Goal: Information Seeking & Learning: Learn about a topic

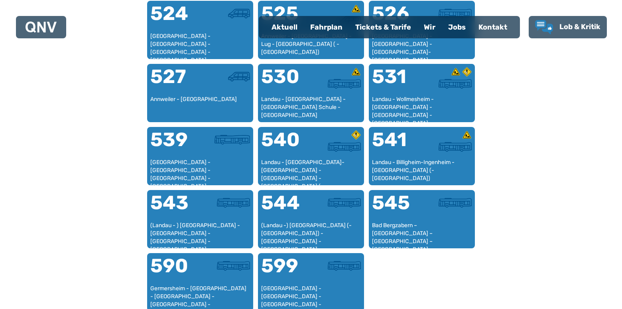
scroll to position [724, 0]
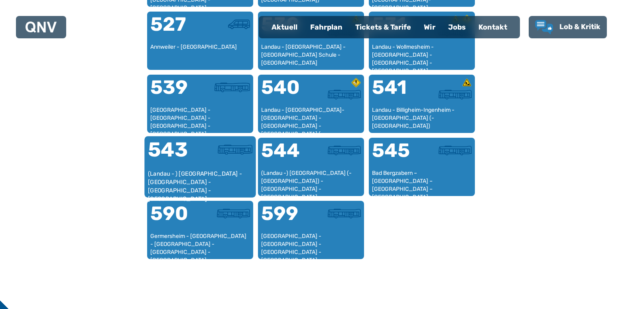
click at [175, 169] on div "(Landau - ) [GEOGRAPHIC_DATA] - [GEOGRAPHIC_DATA] - [GEOGRAPHIC_DATA] - [GEOGRA…" at bounding box center [200, 181] width 105 height 24
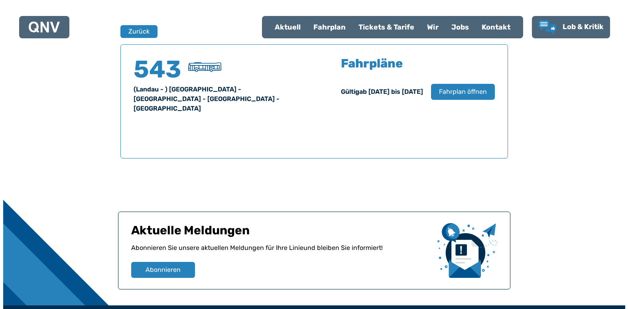
scroll to position [526, 0]
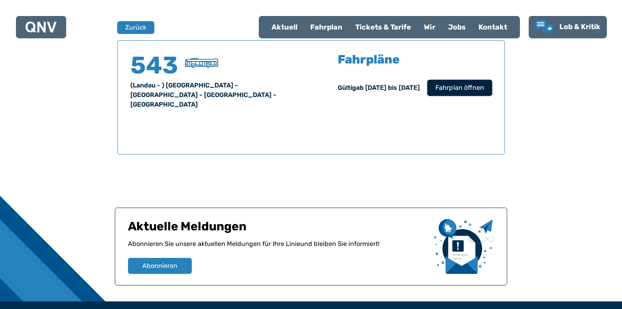
click at [459, 85] on span "Fahrplan öffnen" at bounding box center [460, 88] width 49 height 10
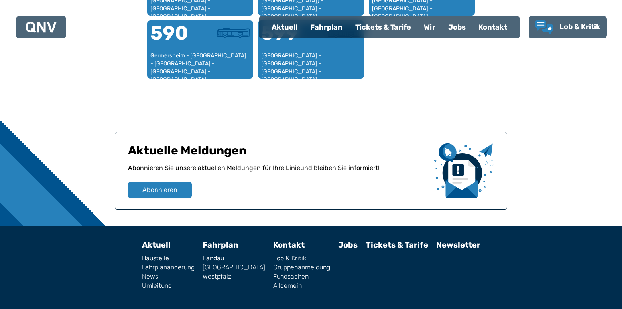
scroll to position [922, 0]
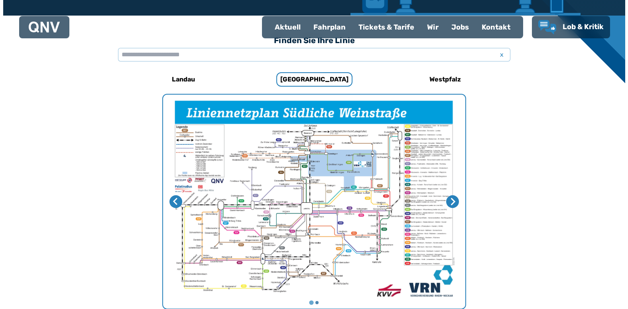
scroll to position [204, 0]
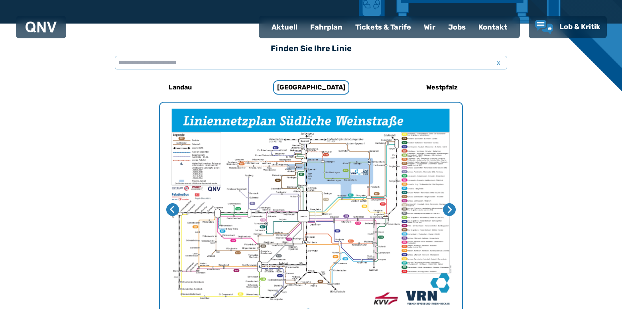
click at [355, 183] on img "1 von 2" at bounding box center [311, 209] width 302 height 214
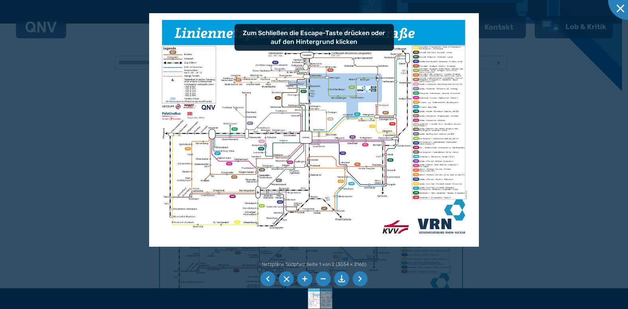
click at [321, 156] on img at bounding box center [314, 129] width 330 height 233
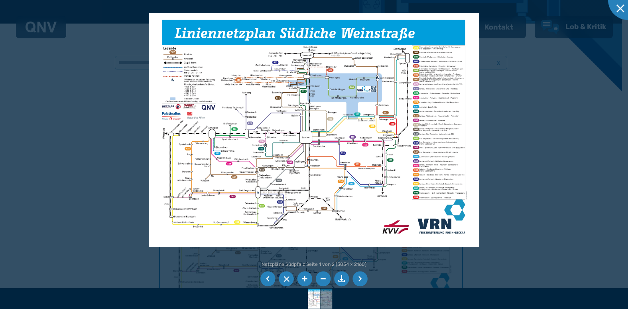
click at [307, 139] on img at bounding box center [314, 129] width 330 height 233
click at [383, 100] on img at bounding box center [314, 129] width 330 height 233
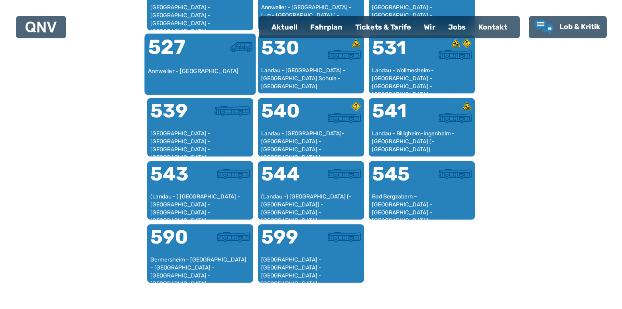
scroll to position [764, 0]
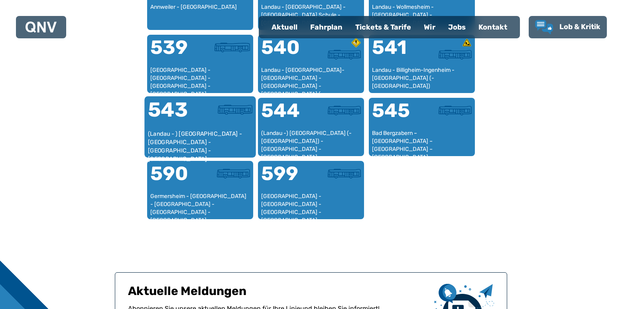
click at [195, 130] on div "(Landau - ) [GEOGRAPHIC_DATA] - [GEOGRAPHIC_DATA] - [GEOGRAPHIC_DATA] - [GEOGRA…" at bounding box center [200, 142] width 105 height 24
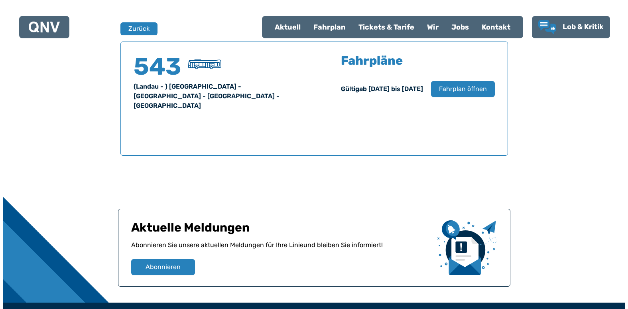
scroll to position [526, 0]
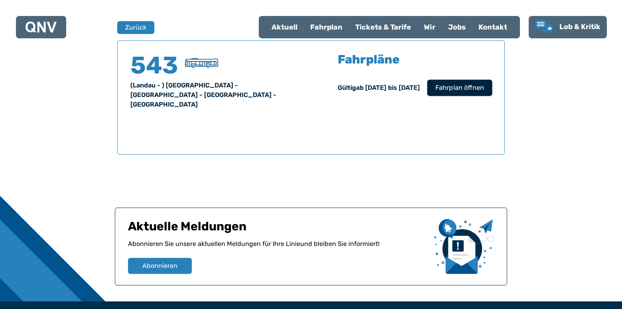
click at [459, 85] on span "Fahrplan öffnen" at bounding box center [460, 88] width 49 height 10
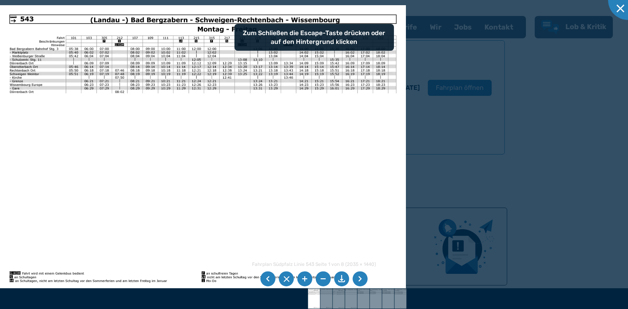
click at [263, 136] on img at bounding box center [203, 148] width 406 height 287
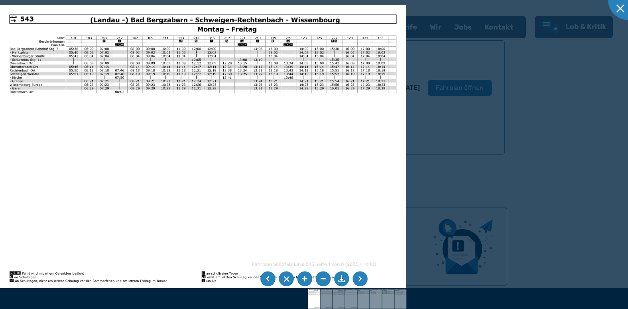
click at [200, 75] on img at bounding box center [203, 148] width 406 height 287
click at [303, 276] on li at bounding box center [305, 278] width 15 height 15
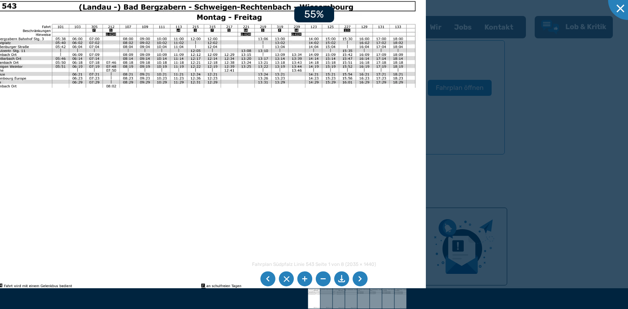
click at [303, 276] on li at bounding box center [305, 278] width 15 height 15
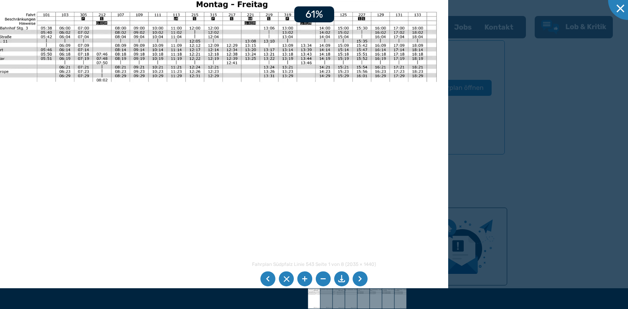
click at [303, 276] on li at bounding box center [305, 278] width 15 height 15
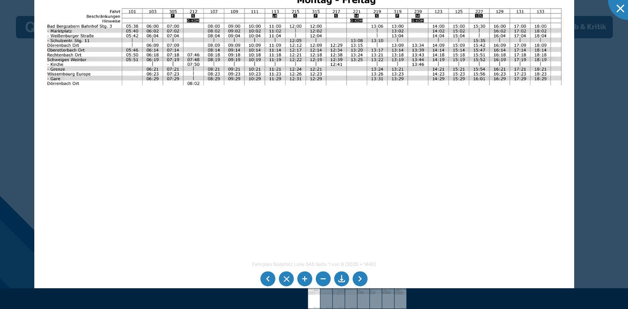
click at [315, 175] on img at bounding box center [304, 159] width 540 height 382
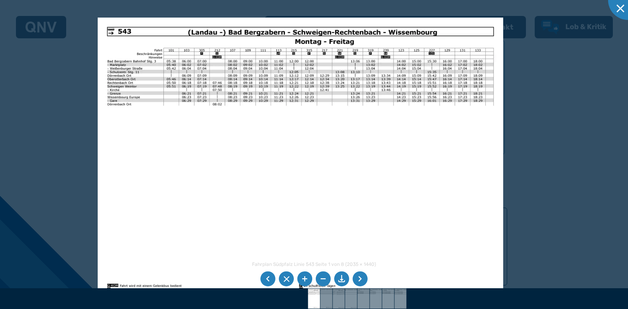
click at [359, 277] on li at bounding box center [360, 278] width 15 height 15
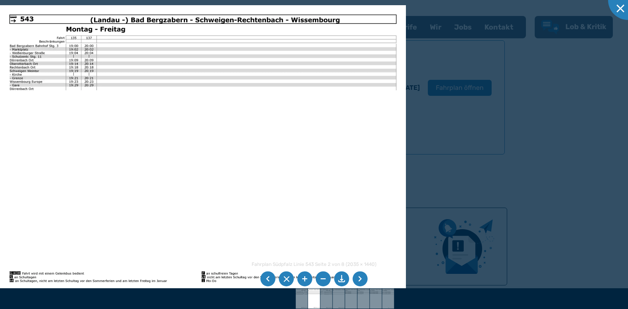
click at [361, 276] on li at bounding box center [360, 278] width 15 height 15
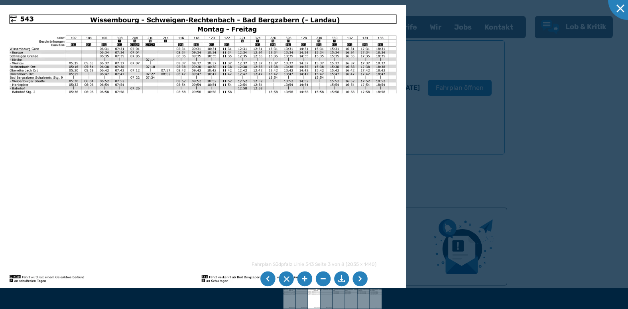
click at [361, 277] on li at bounding box center [360, 278] width 15 height 15
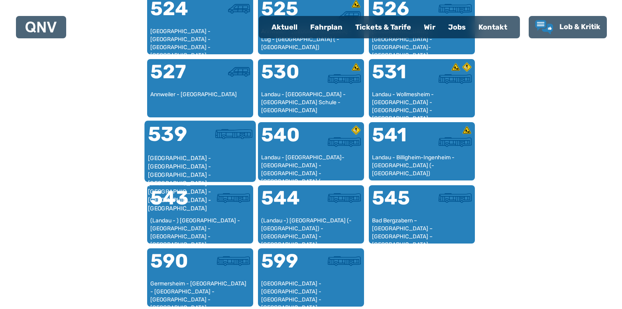
scroll to position [684, 0]
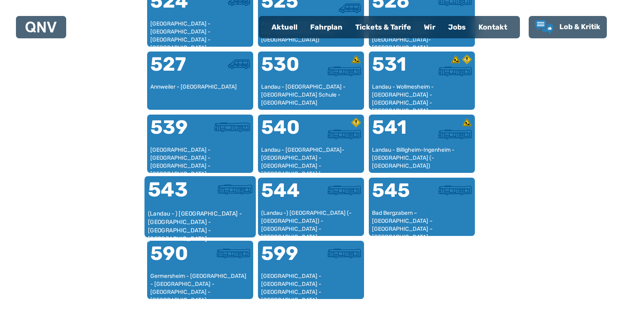
click at [211, 197] on div at bounding box center [226, 194] width 52 height 30
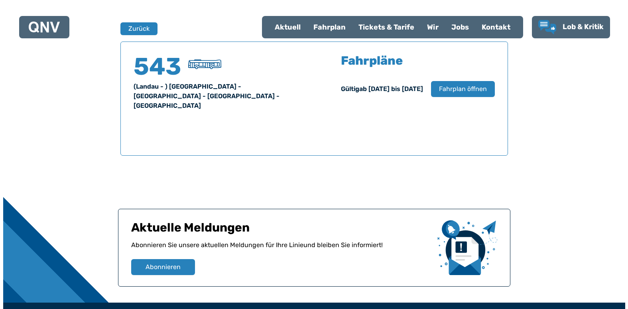
scroll to position [526, 0]
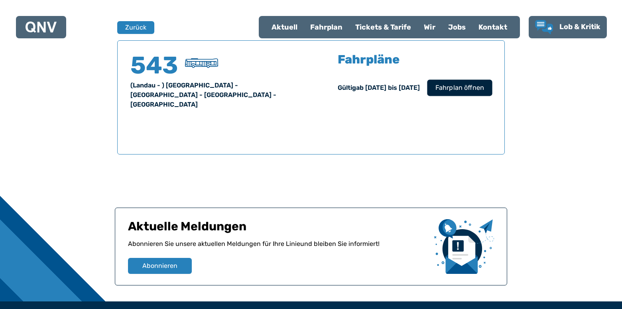
click at [458, 90] on span "Fahrplan öffnen" at bounding box center [460, 88] width 49 height 10
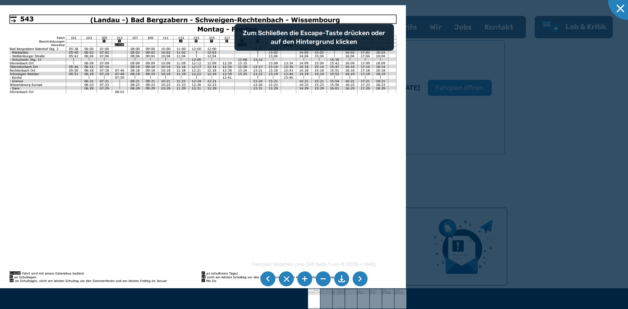
click at [326, 144] on img at bounding box center [203, 148] width 406 height 287
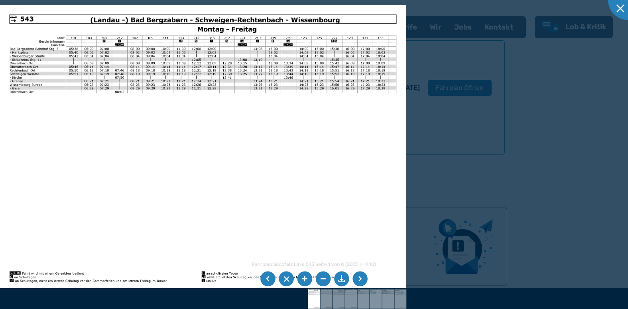
click at [238, 91] on img at bounding box center [203, 148] width 406 height 287
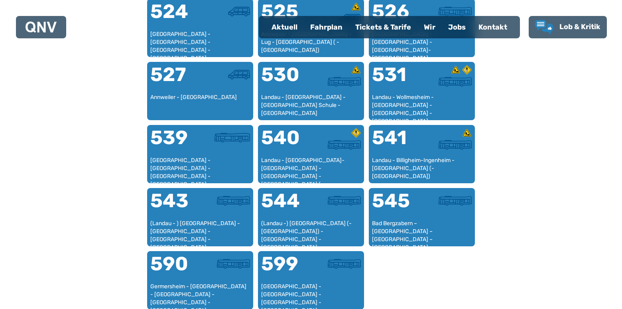
scroll to position [724, 0]
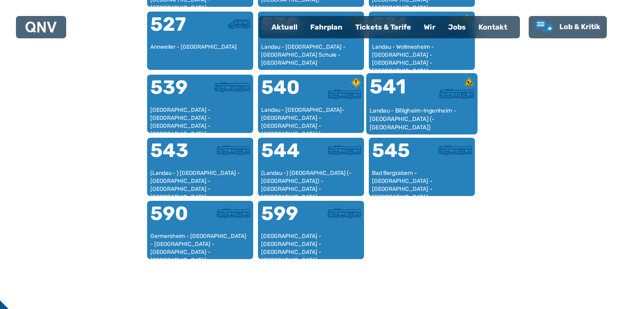
click at [399, 101] on div "541" at bounding box center [396, 92] width 52 height 30
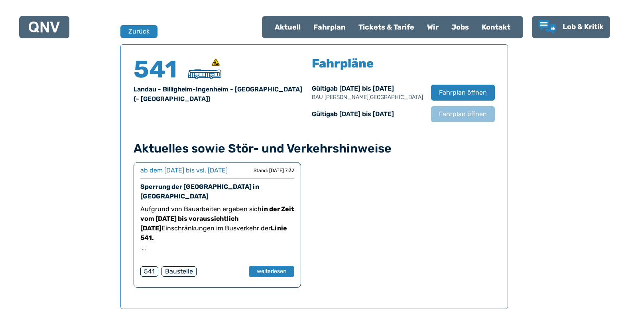
scroll to position [526, 0]
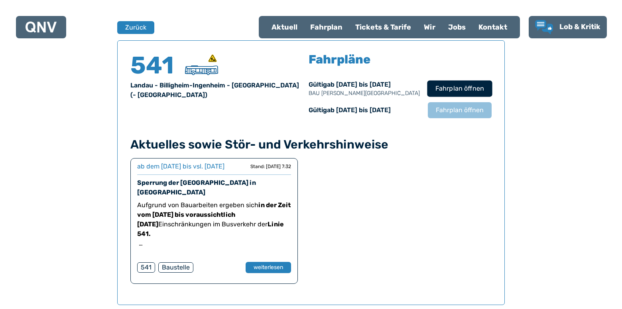
click at [465, 85] on span "Fahrplan öffnen" at bounding box center [460, 89] width 49 height 10
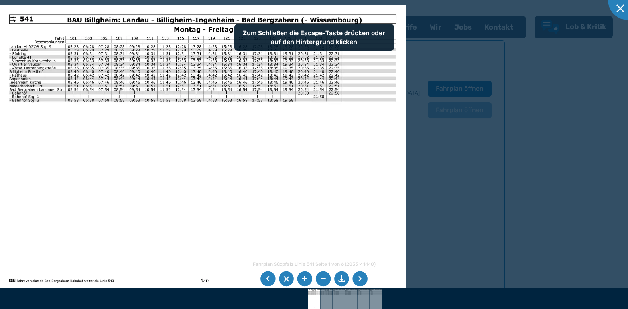
click at [179, 165] on img at bounding box center [203, 148] width 406 height 287
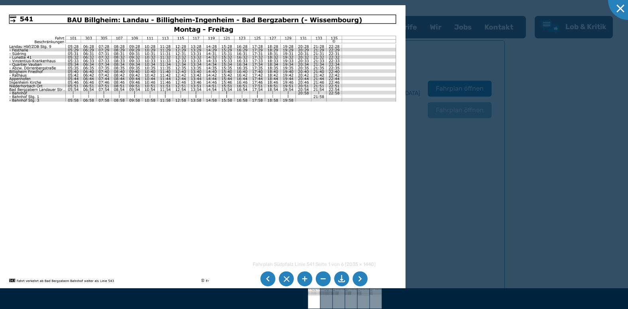
click at [268, 277] on li at bounding box center [267, 278] width 15 height 15
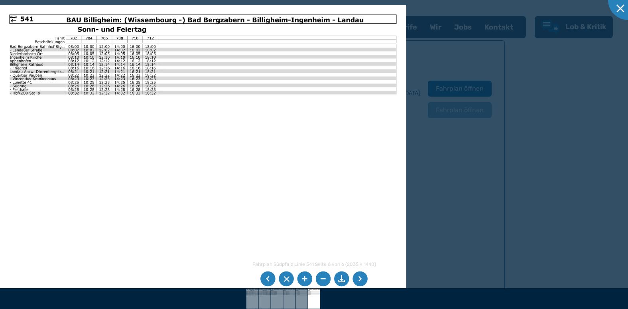
click at [267, 277] on li at bounding box center [267, 278] width 15 height 15
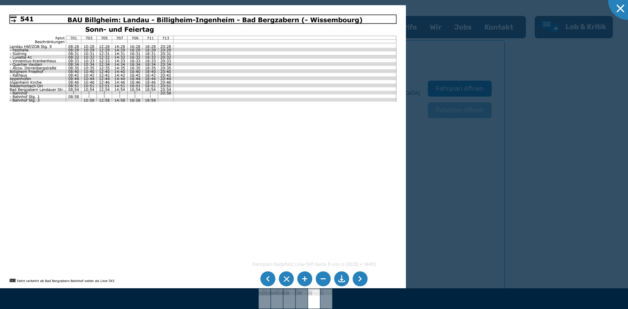
click at [267, 277] on li at bounding box center [267, 278] width 15 height 15
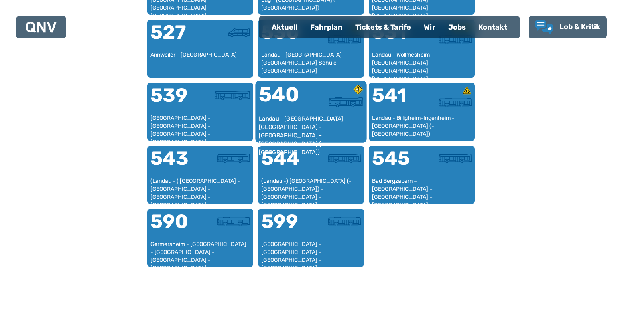
scroll to position [644, 0]
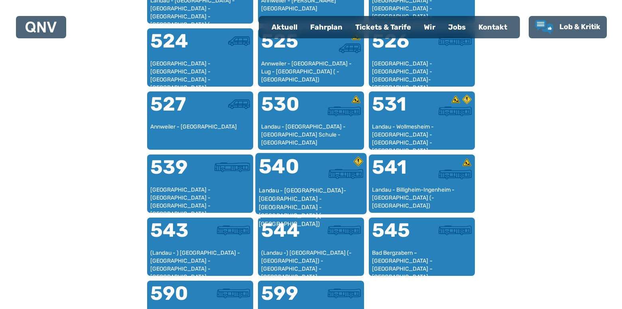
click at [295, 195] on div "Landau - [GEOGRAPHIC_DATA]-[GEOGRAPHIC_DATA] - [GEOGRAPHIC_DATA] - [GEOGRAPHIC_…" at bounding box center [311, 198] width 105 height 24
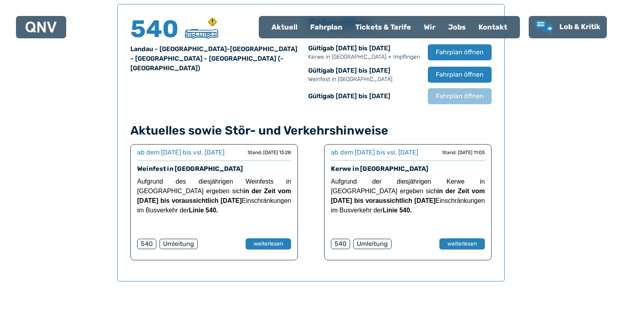
scroll to position [552, 0]
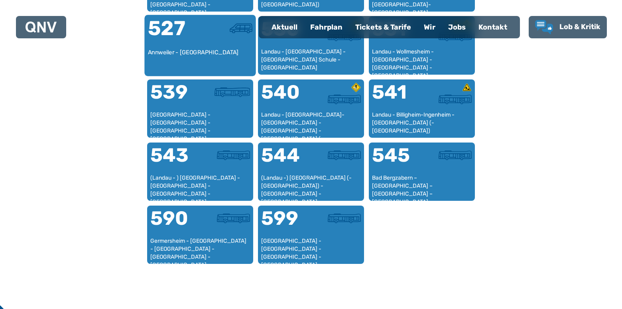
scroll to position [724, 0]
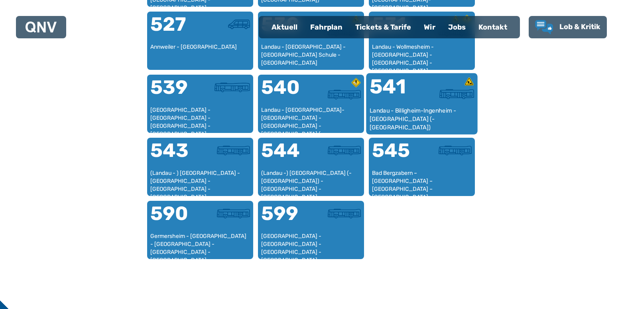
click at [434, 98] on div at bounding box center [448, 94] width 52 height 10
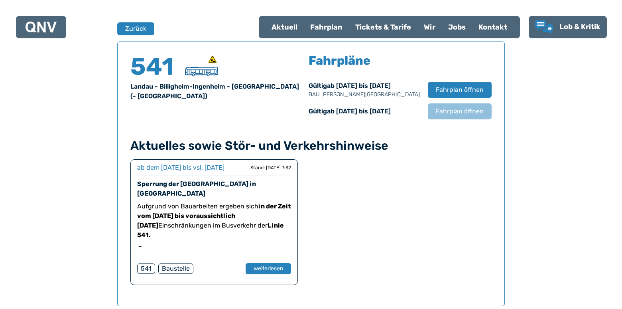
scroll to position [526, 0]
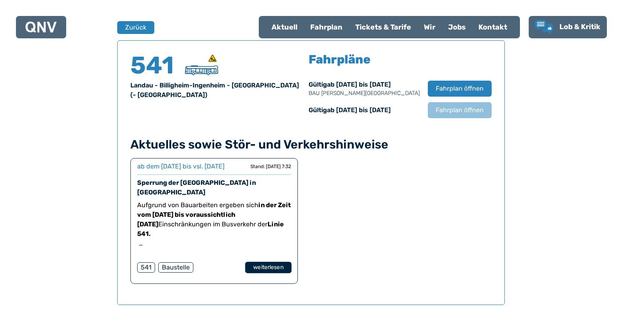
click at [267, 265] on button "weiterlesen" at bounding box center [268, 268] width 46 height 12
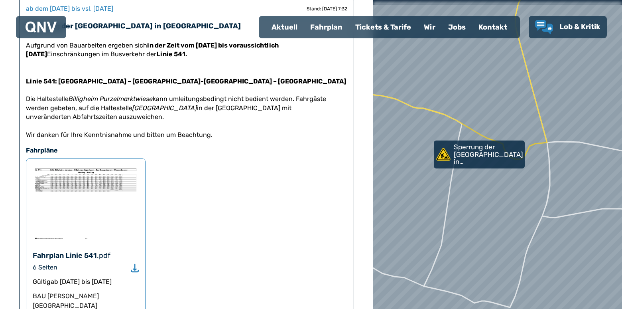
scroll to position [120, 0]
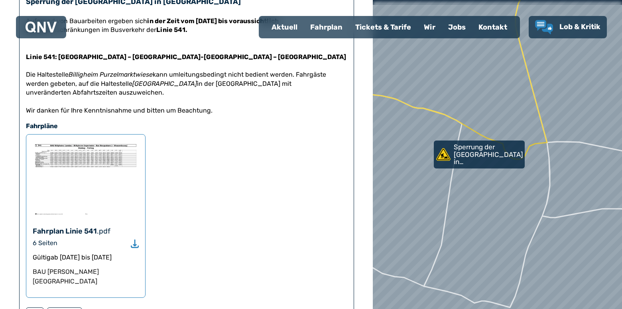
click at [71, 156] on img at bounding box center [86, 179] width 106 height 76
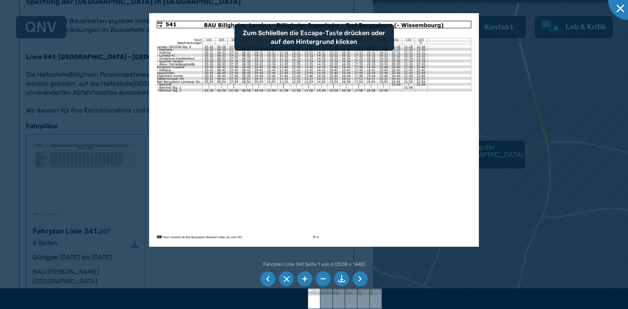
click at [328, 138] on img at bounding box center [314, 129] width 330 height 233
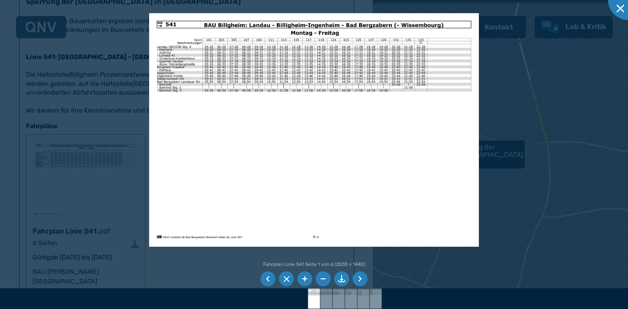
click at [499, 87] on div at bounding box center [314, 154] width 628 height 309
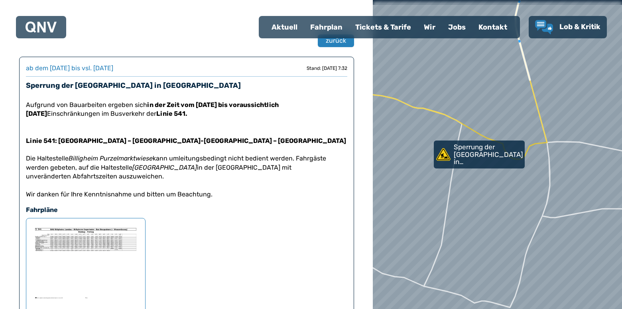
scroll to position [0, 0]
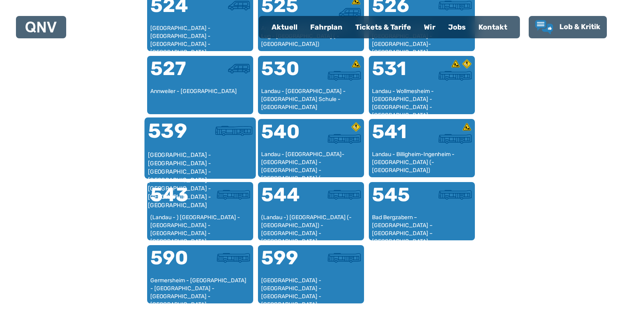
scroll to position [684, 0]
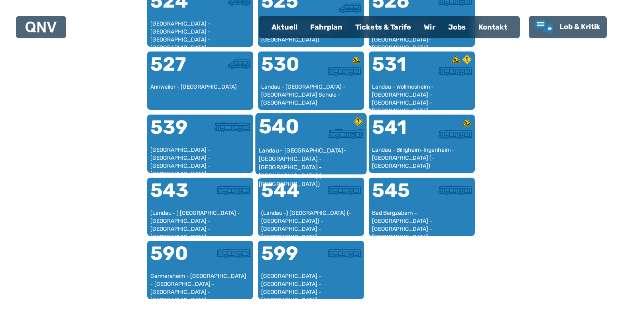
click at [293, 144] on div "540" at bounding box center [285, 131] width 52 height 30
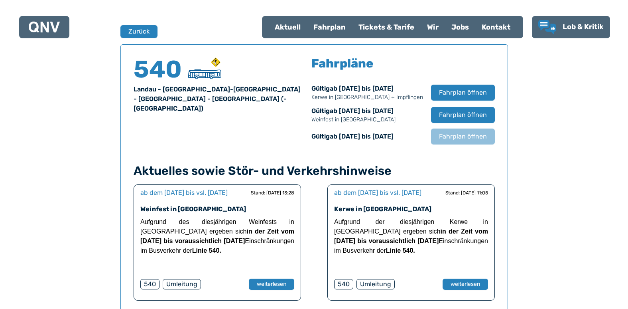
scroll to position [526, 0]
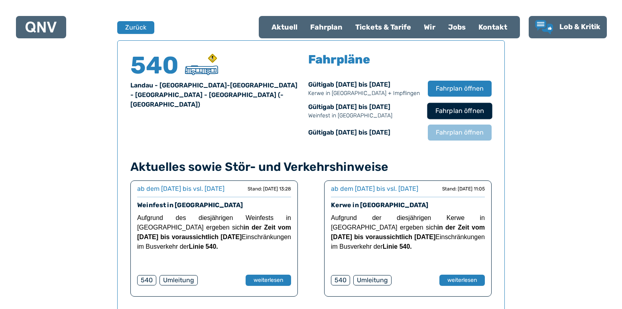
click at [456, 107] on span "Fahrplan öffnen" at bounding box center [460, 111] width 49 height 10
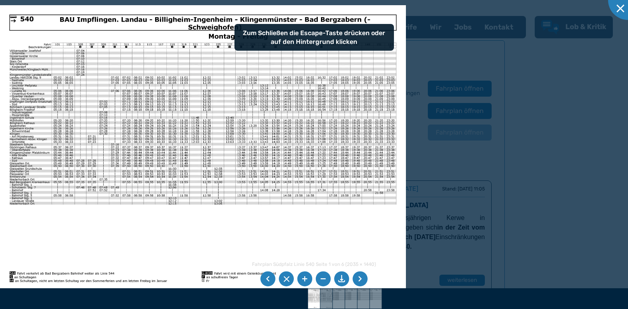
click at [183, 59] on img at bounding box center [203, 148] width 406 height 287
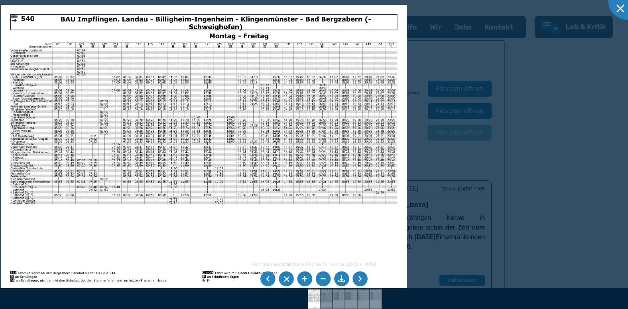
click at [217, 111] on img at bounding box center [204, 148] width 406 height 287
click at [306, 276] on li at bounding box center [305, 278] width 15 height 15
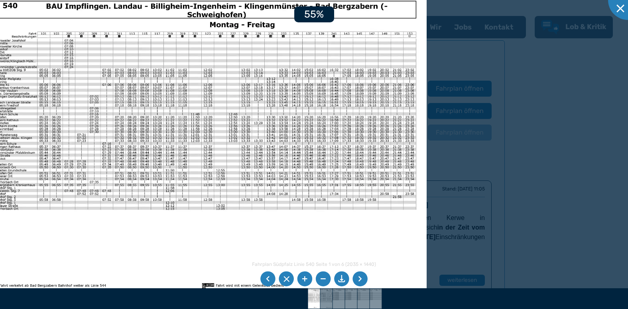
click at [305, 276] on li at bounding box center [305, 278] width 15 height 15
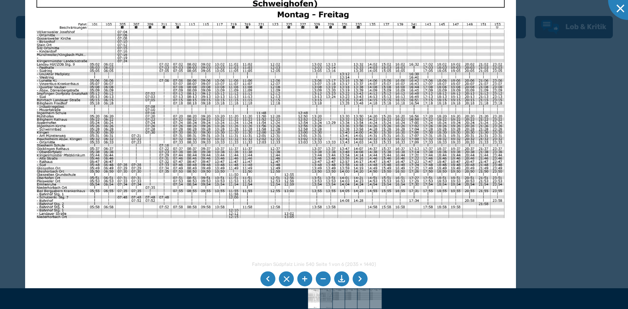
click at [187, 124] on img at bounding box center [270, 150] width 491 height 347
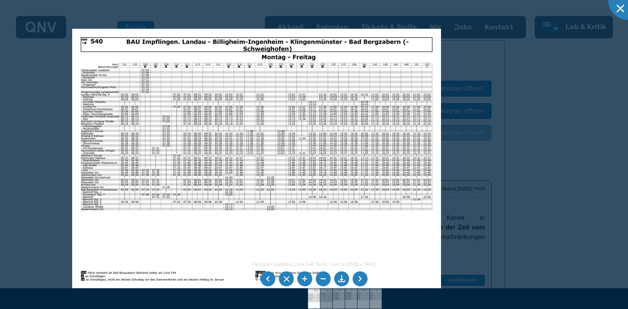
click at [265, 274] on li at bounding box center [267, 278] width 15 height 15
